Goal: Download file/media

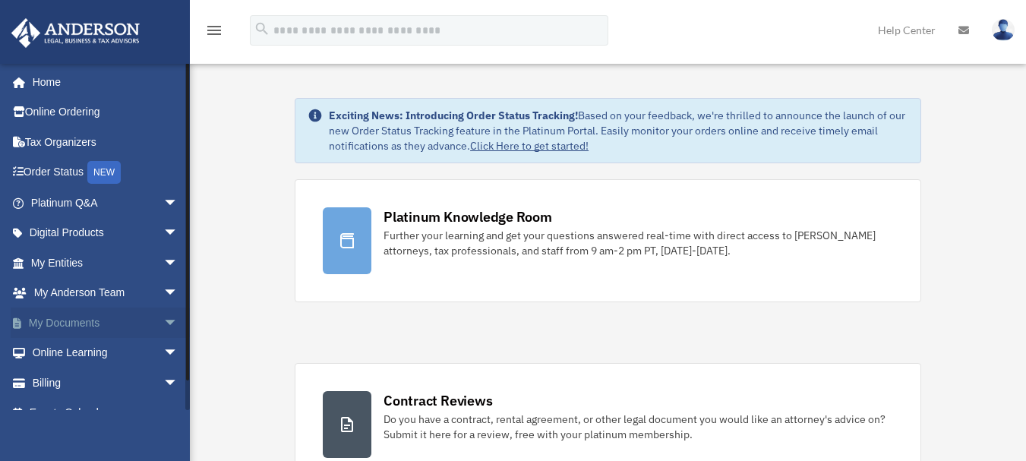
click at [165, 321] on span "arrow_drop_down" at bounding box center [178, 322] width 30 height 31
click at [70, 356] on link "Box" at bounding box center [111, 353] width 180 height 30
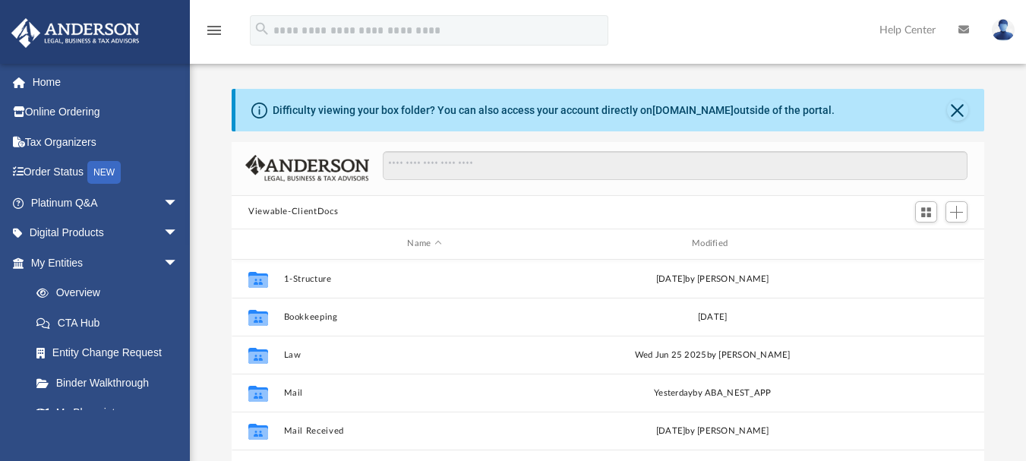
scroll to position [334, 741]
click at [967, 115] on div "Difficulty viewing your box folder? You can also access your account directly o…" at bounding box center [609, 110] width 749 height 43
click at [963, 112] on button "Close" at bounding box center [957, 109] width 21 height 21
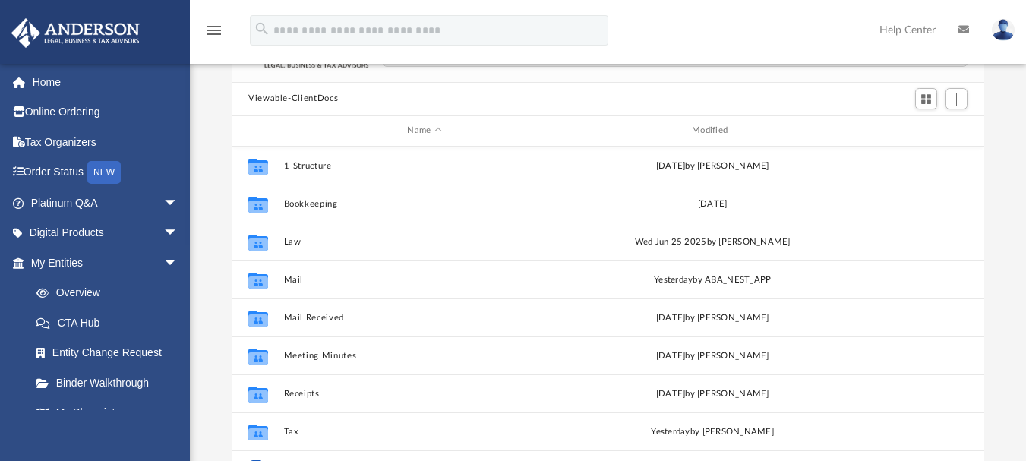
scroll to position [68, 0]
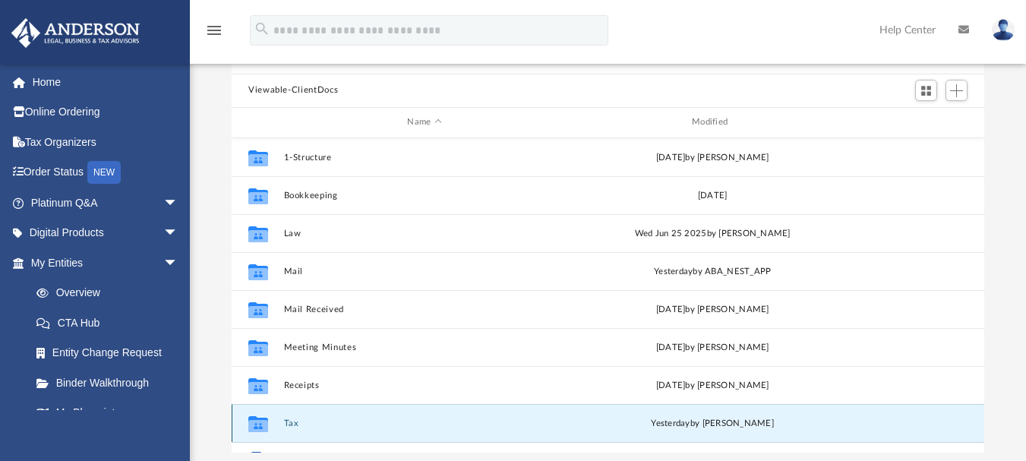
click at [290, 424] on button "Tax" at bounding box center [425, 423] width 282 height 10
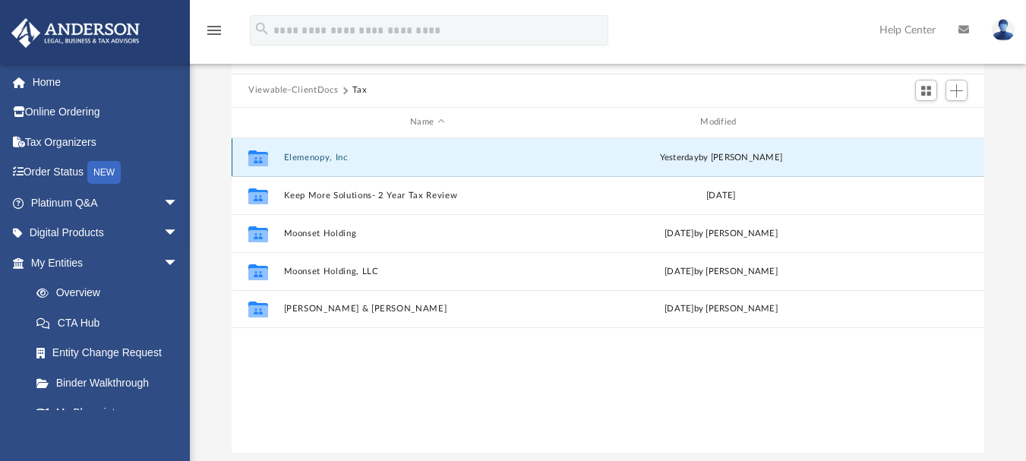
click at [312, 156] on button "Elemenopy, Inc" at bounding box center [427, 157] width 287 height 10
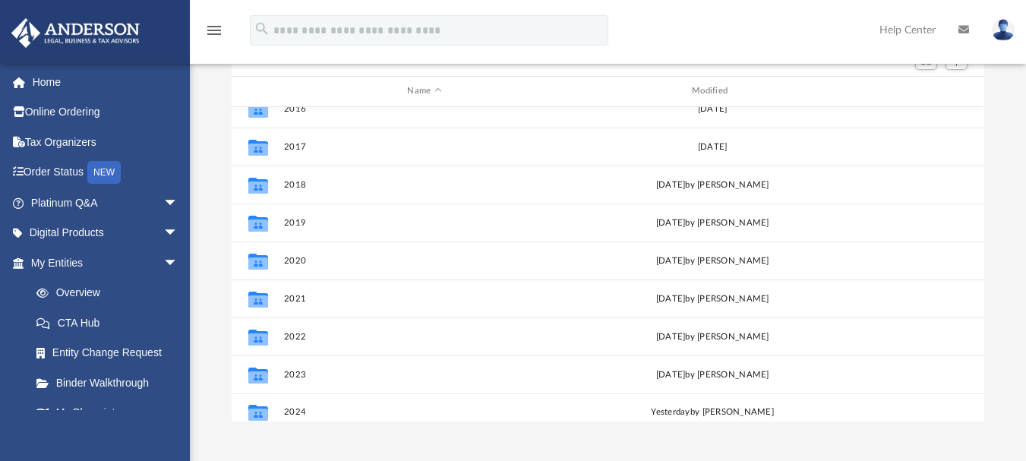
scroll to position [27, 0]
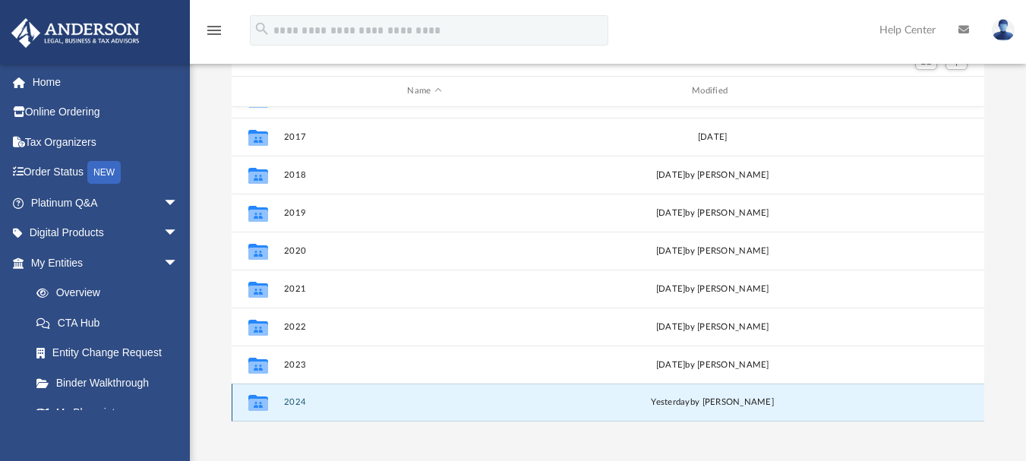
click at [293, 402] on button "2024" at bounding box center [425, 402] width 282 height 10
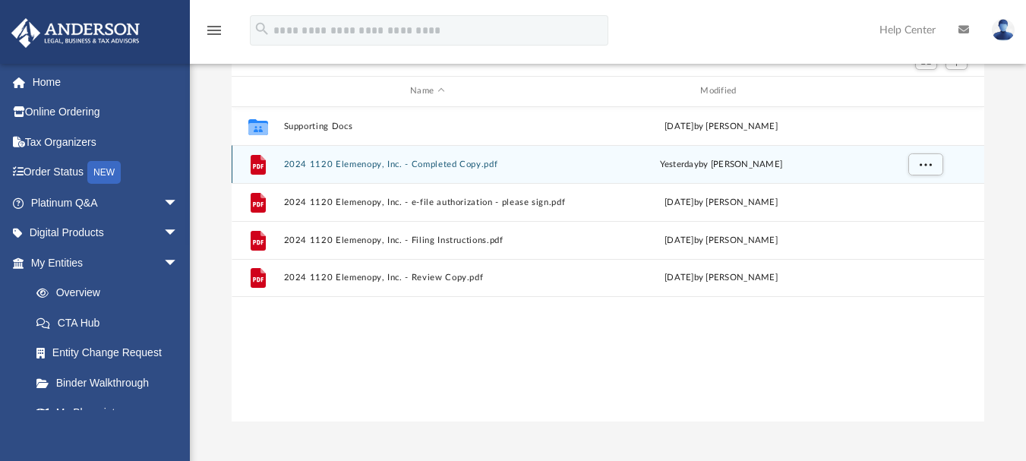
click at [382, 162] on button "2024 1120 Elemenopy, Inc. - Completed Copy.pdf" at bounding box center [427, 164] width 287 height 10
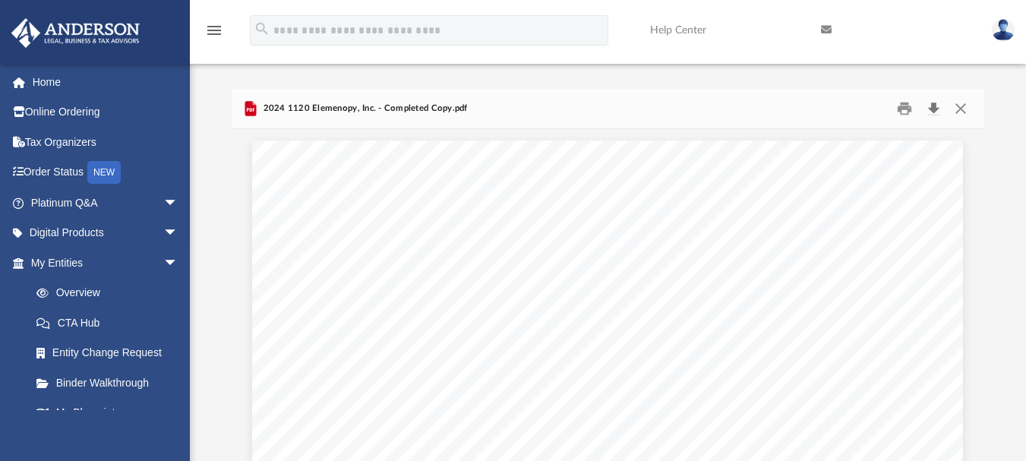
click at [929, 103] on button "Download" at bounding box center [932, 108] width 27 height 24
click at [962, 108] on button "Close" at bounding box center [960, 108] width 27 height 24
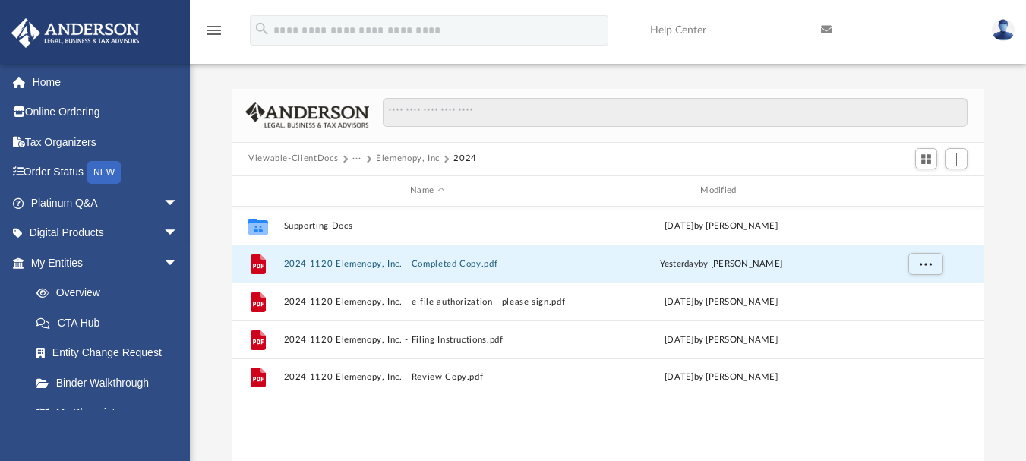
click at [1012, 20] on link at bounding box center [1003, 29] width 46 height 67
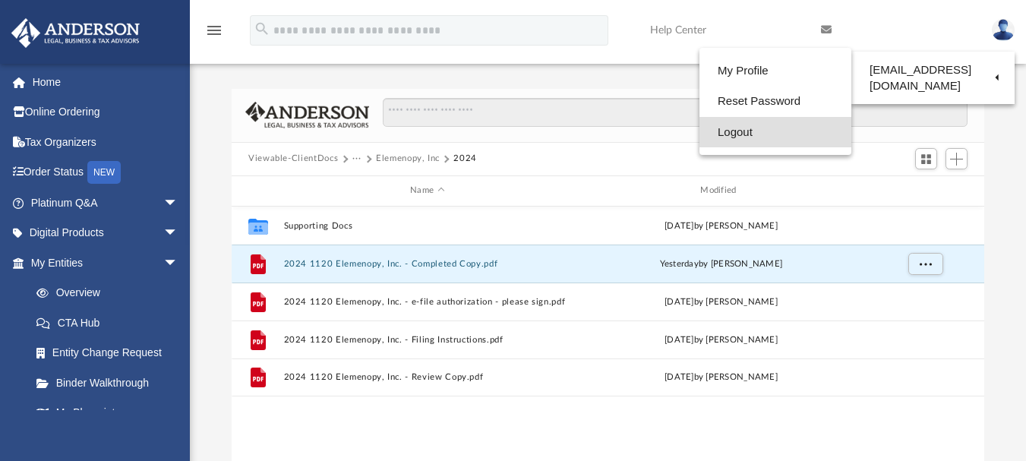
click at [719, 128] on link "Logout" at bounding box center [775, 132] width 152 height 31
